Goal: Information Seeking & Learning: Check status

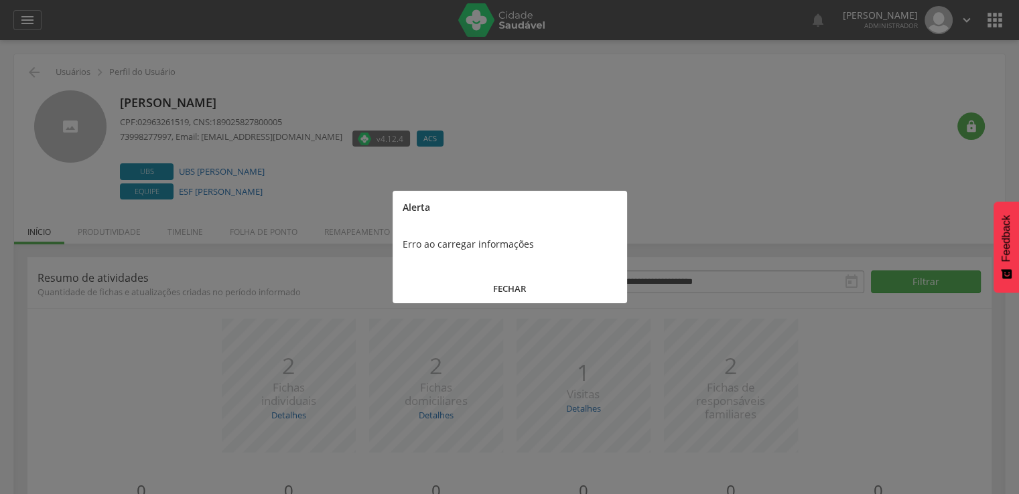
click at [462, 276] on button "FECHAR" at bounding box center [510, 289] width 234 height 29
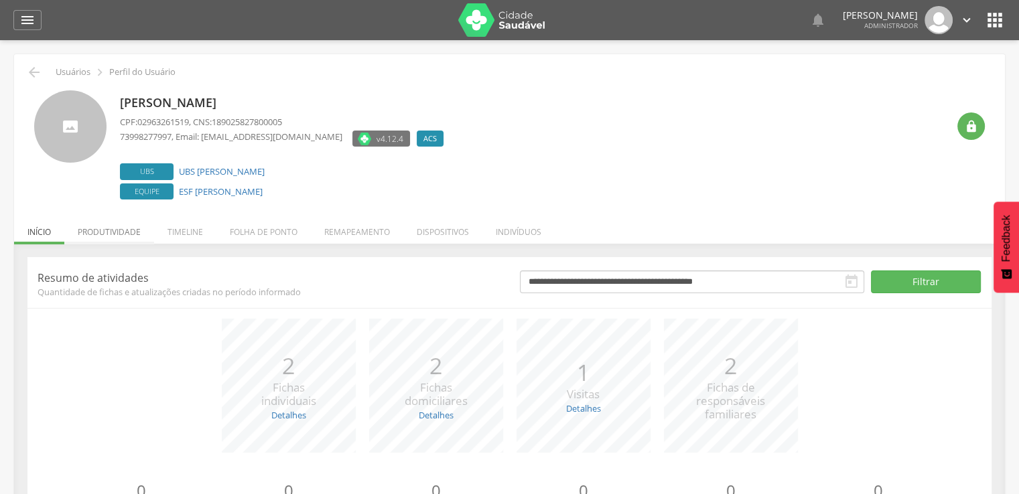
click at [127, 236] on li "Produtividade" at bounding box center [109, 228] width 90 height 31
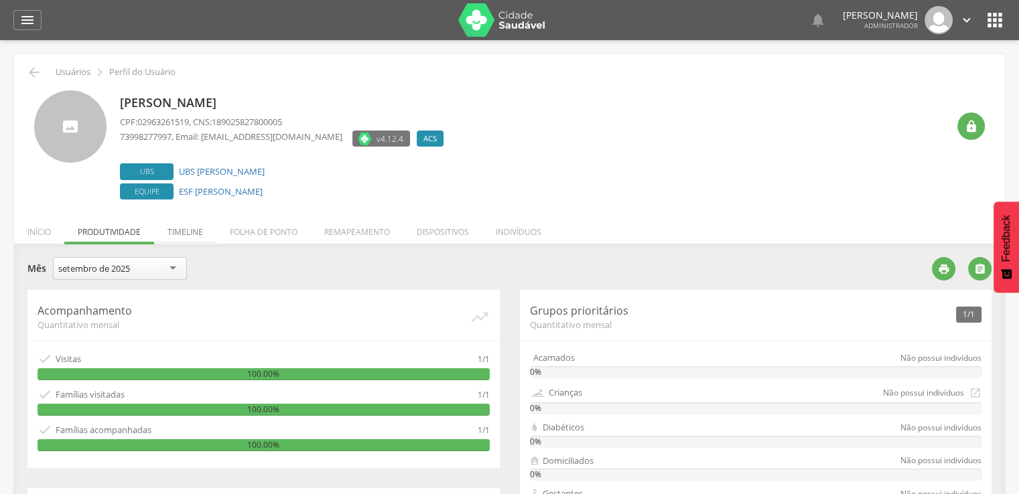
click at [196, 240] on li "Timeline" at bounding box center [185, 228] width 62 height 31
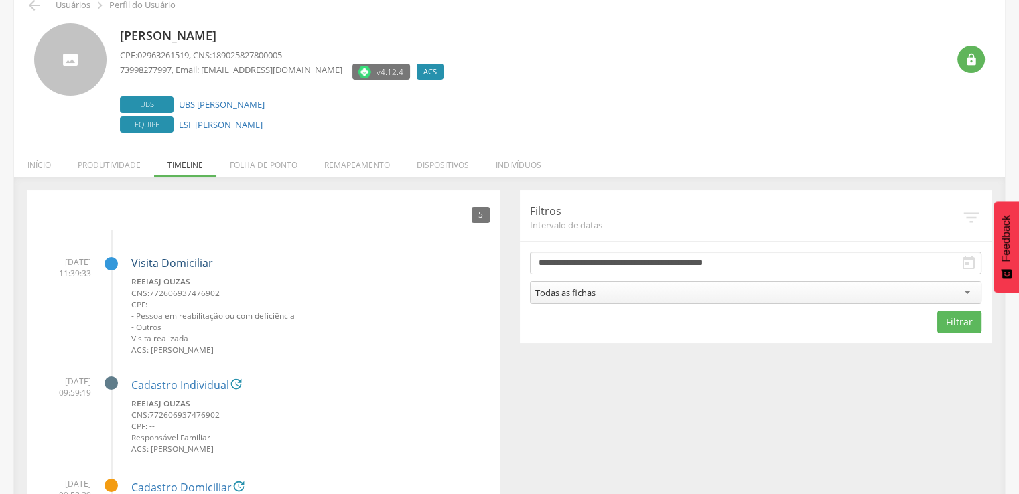
click at [202, 258] on link "Visita Domiciliar" at bounding box center [172, 263] width 82 height 15
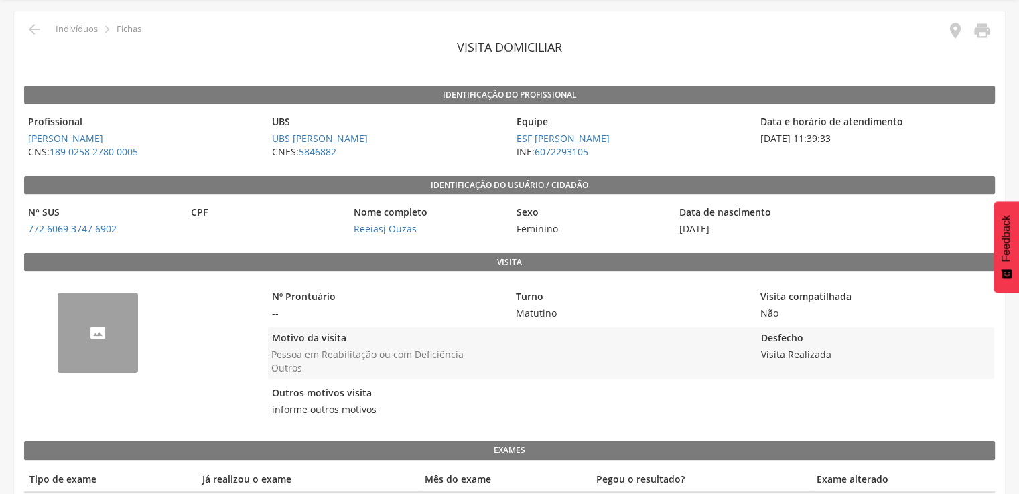
scroll to position [88, 0]
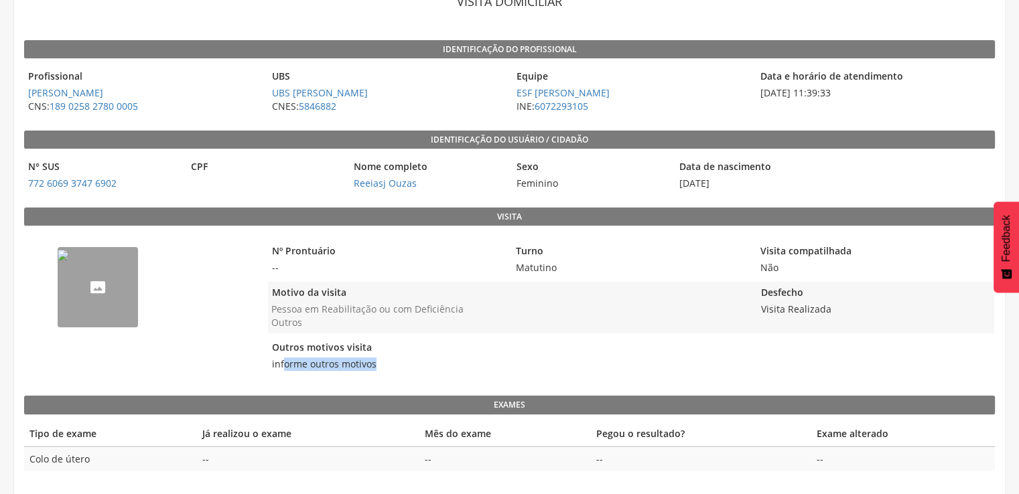
drag, startPoint x: 293, startPoint y: 368, endPoint x: 389, endPoint y: 376, distance: 96.1
click at [389, 376] on div "Nº Prontuário -- Turno Matutino Visita compatilhada Não Motivo da visita Pessoa…" at bounding box center [630, 307] width 725 height 149
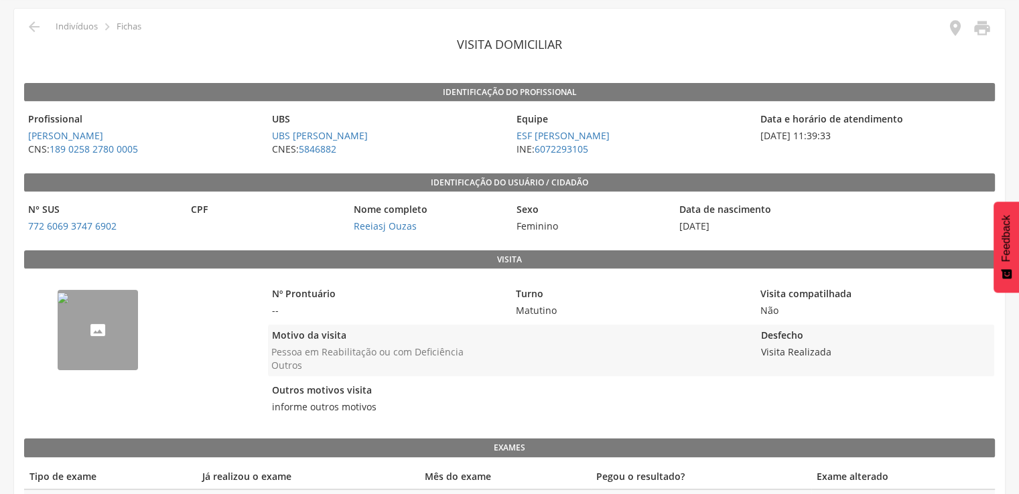
scroll to position [0, 0]
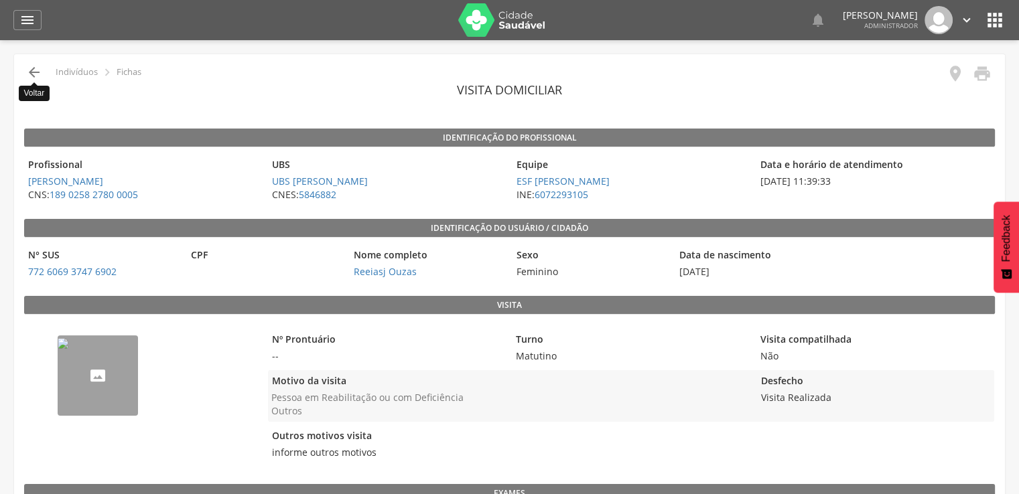
click at [29, 70] on icon "" at bounding box center [34, 72] width 16 height 16
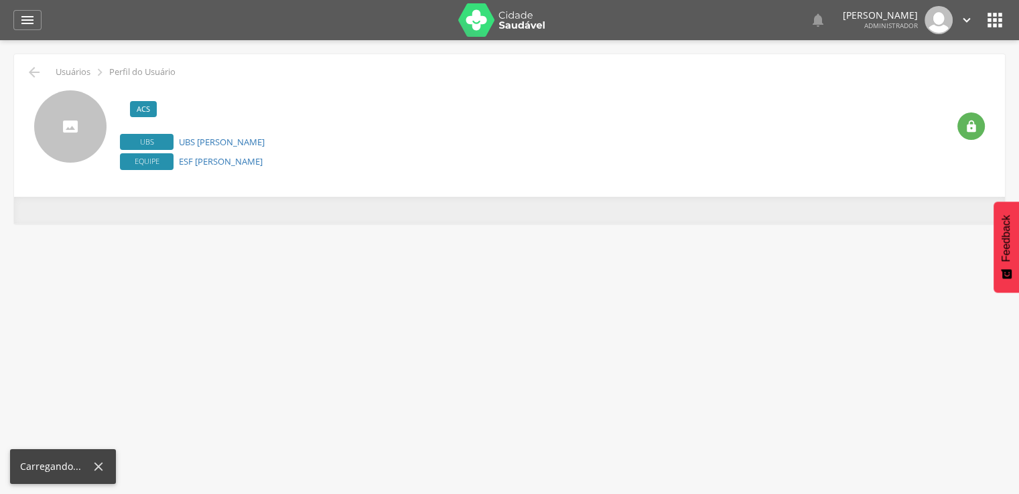
scroll to position [40, 0]
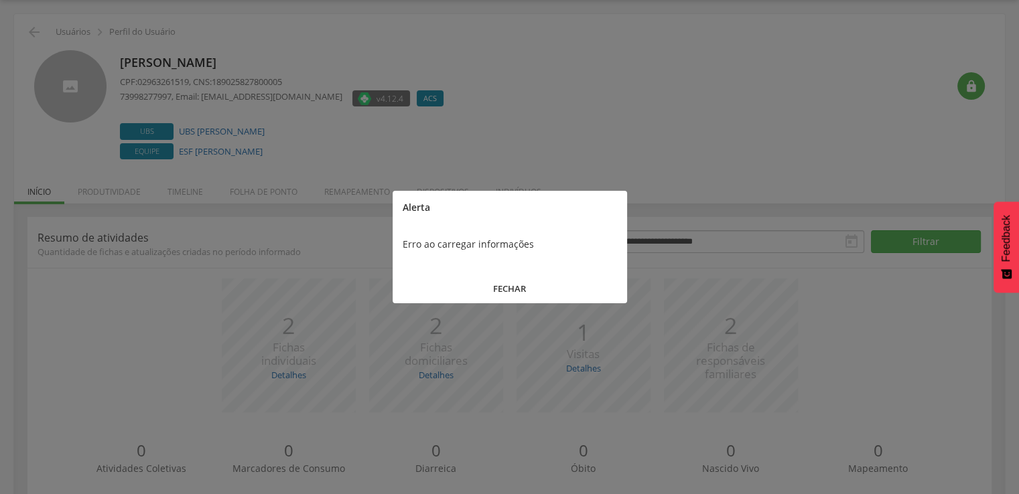
click at [470, 279] on button "FECHAR" at bounding box center [510, 289] width 234 height 29
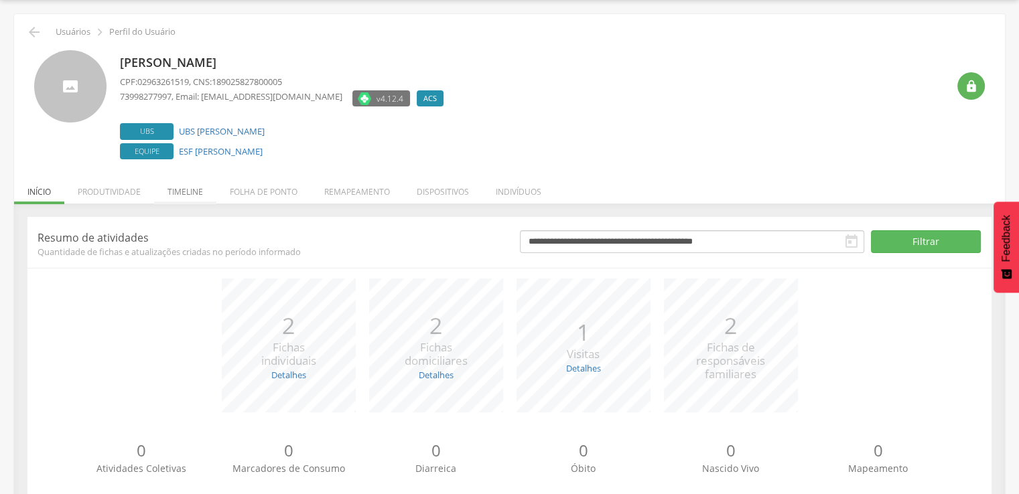
click at [193, 178] on li "Timeline" at bounding box center [185, 188] width 62 height 31
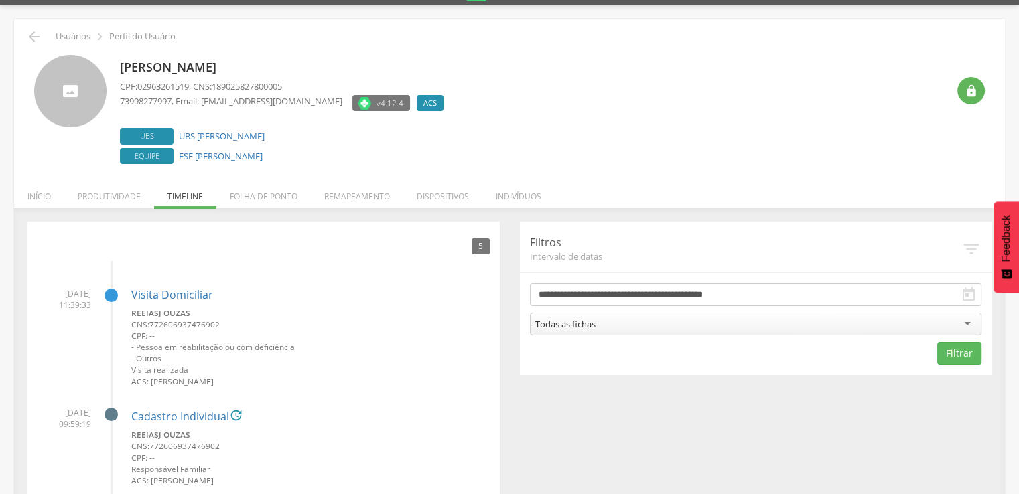
scroll to position [0, 0]
